Goal: Information Seeking & Learning: Learn about a topic

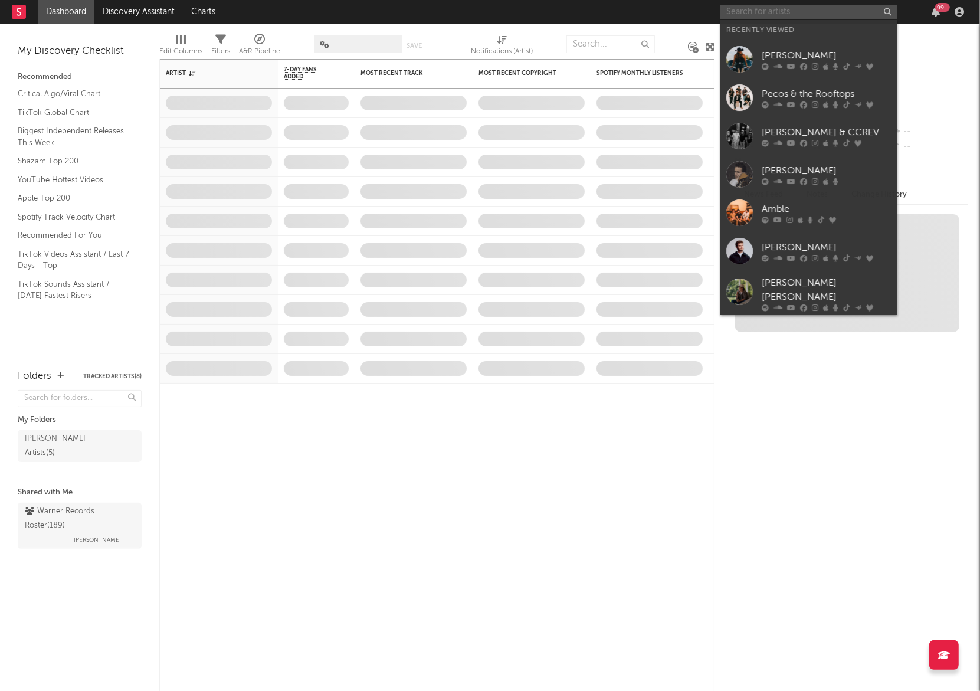
click at [788, 12] on input "text" at bounding box center [809, 12] width 177 height 15
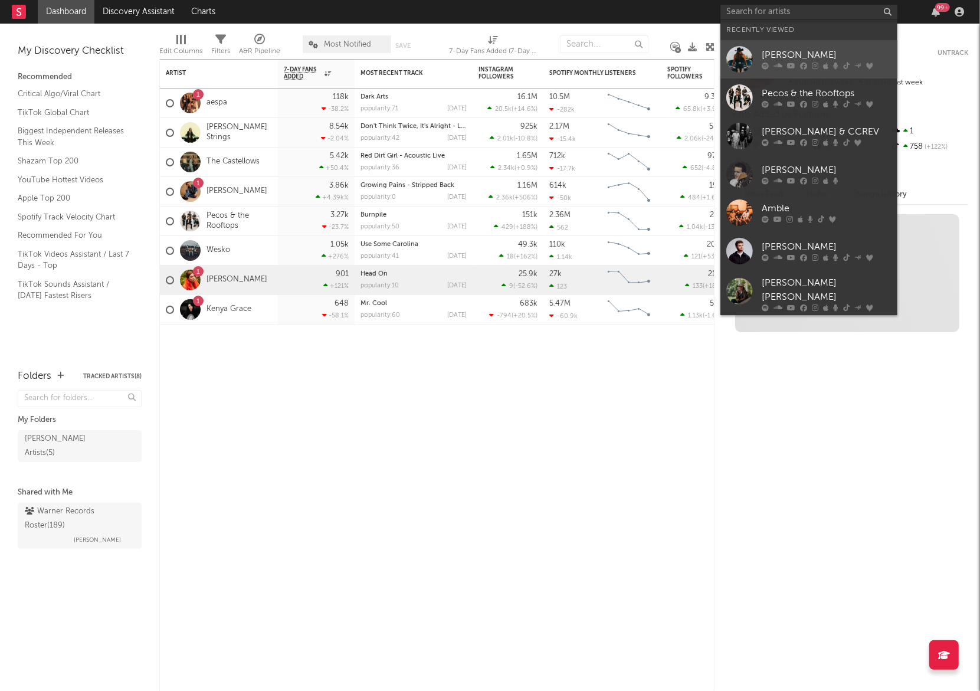
click at [791, 63] on icon at bounding box center [791, 66] width 8 height 7
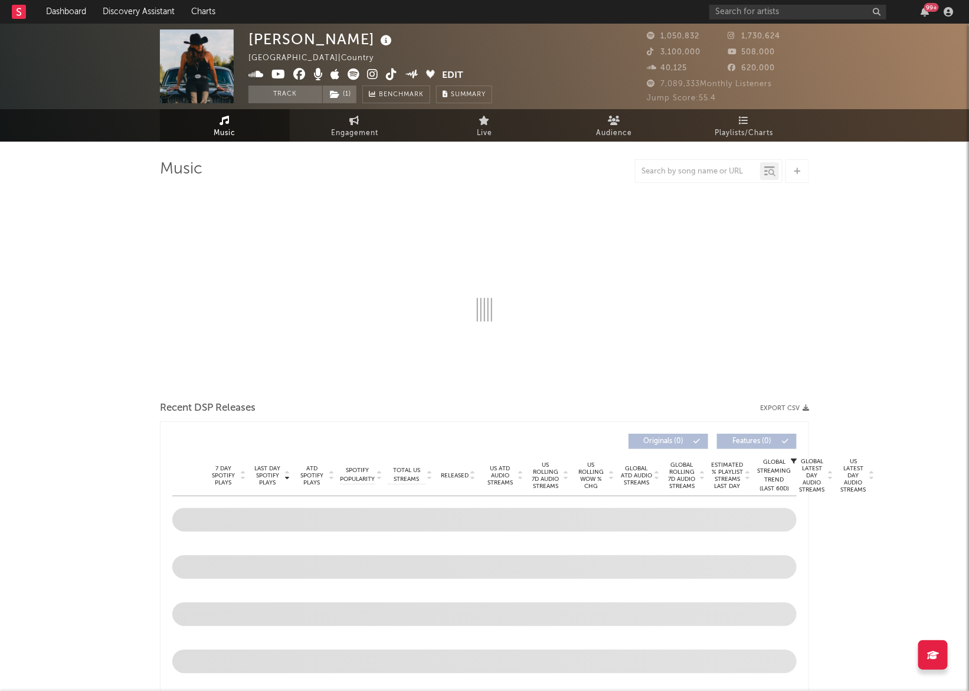
select select "6m"
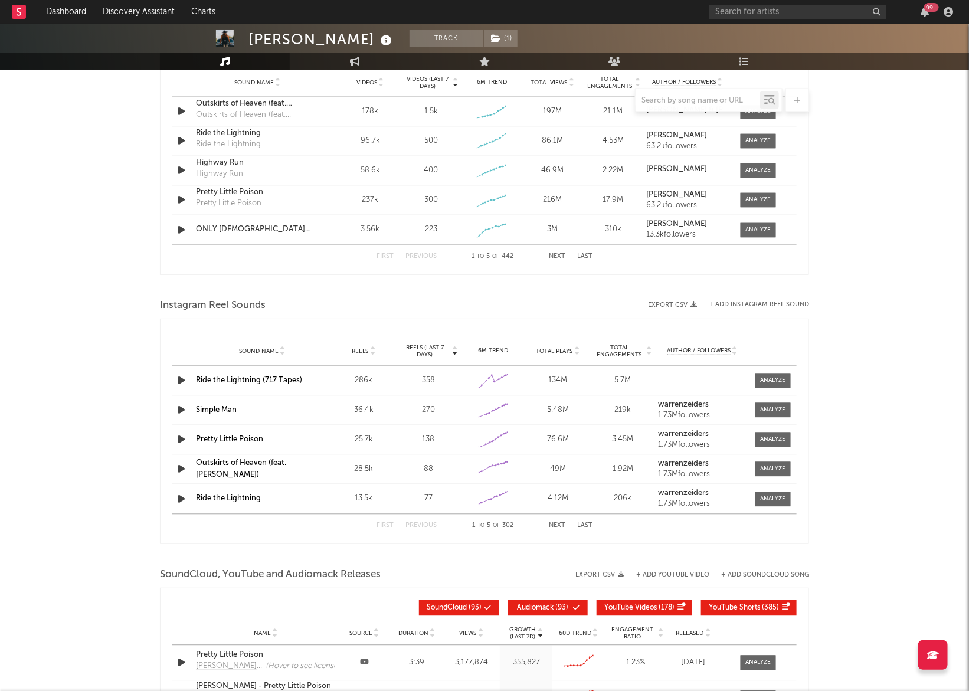
scroll to position [885, 0]
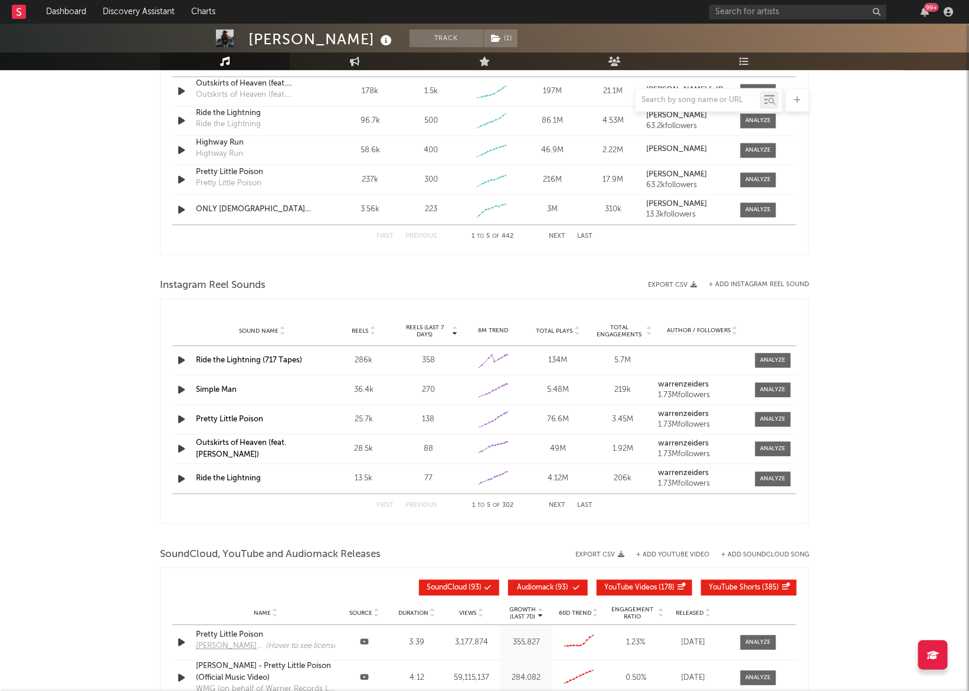
click at [562, 505] on button "Next" at bounding box center [557, 506] width 17 height 6
click at [215, 417] on link "Original audio" at bounding box center [221, 420] width 50 height 8
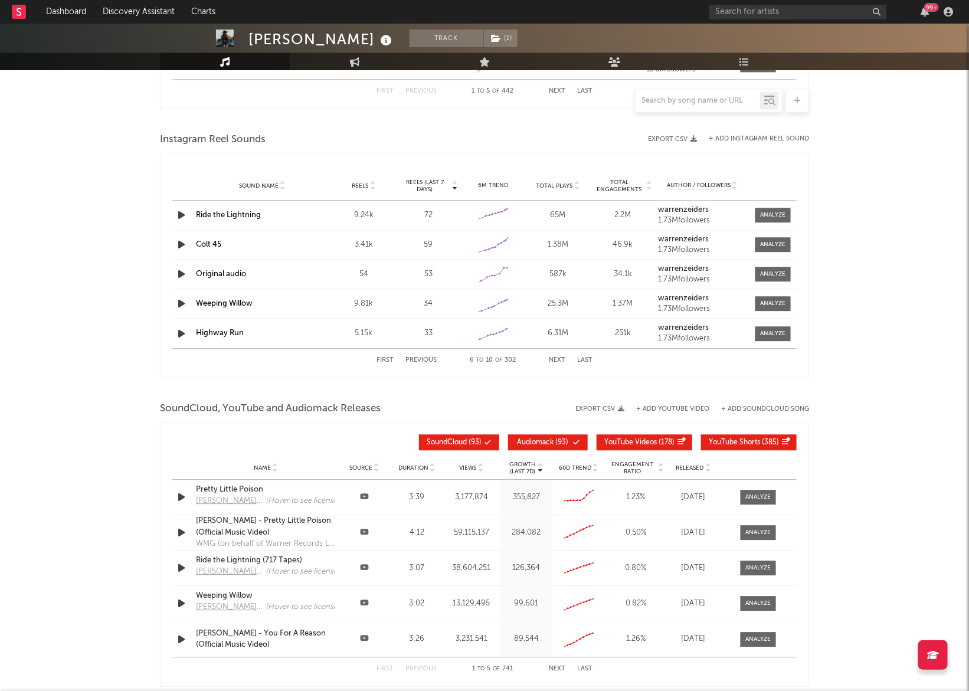
scroll to position [1033, 0]
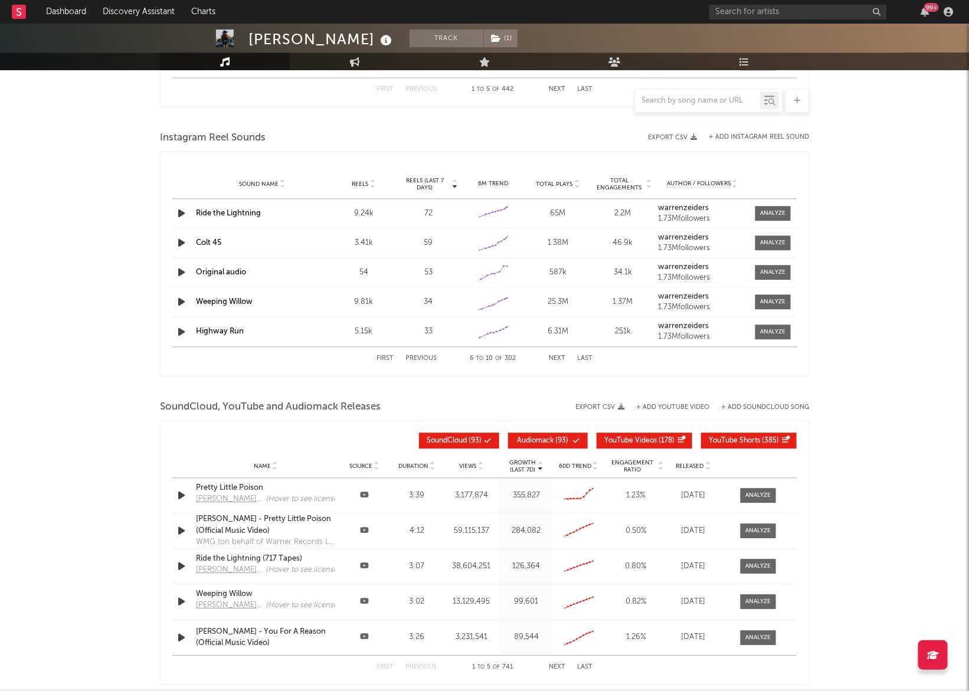
click at [561, 356] on button "Next" at bounding box center [557, 358] width 17 height 6
click at [224, 242] on link "Original audio" at bounding box center [221, 243] width 50 height 8
